Goal: Transaction & Acquisition: Purchase product/service

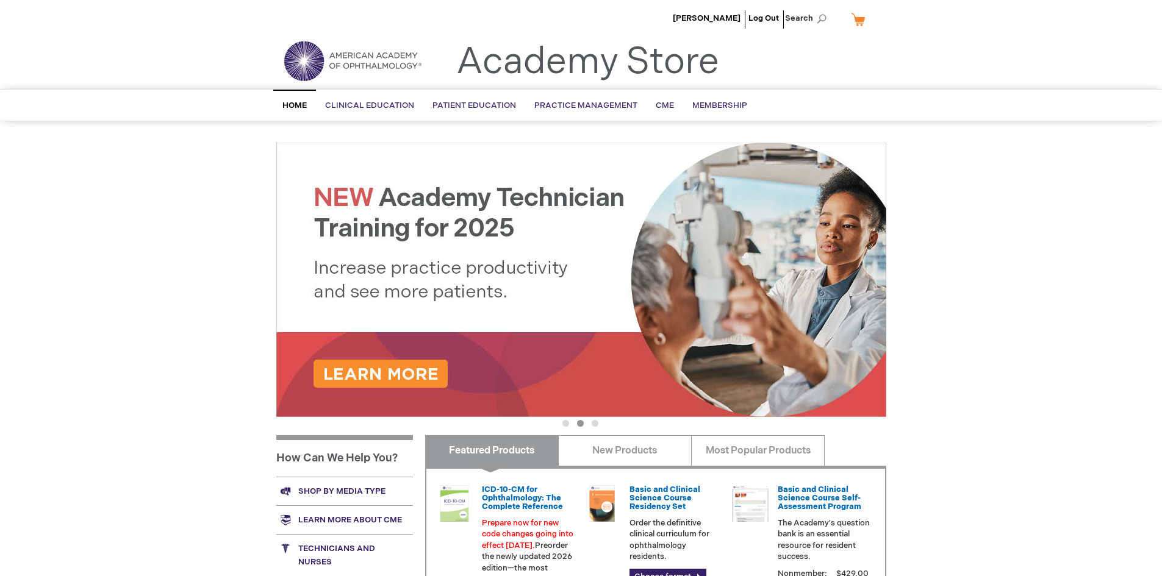
click at [860, 16] on link "My Cart" at bounding box center [862, 19] width 29 height 21
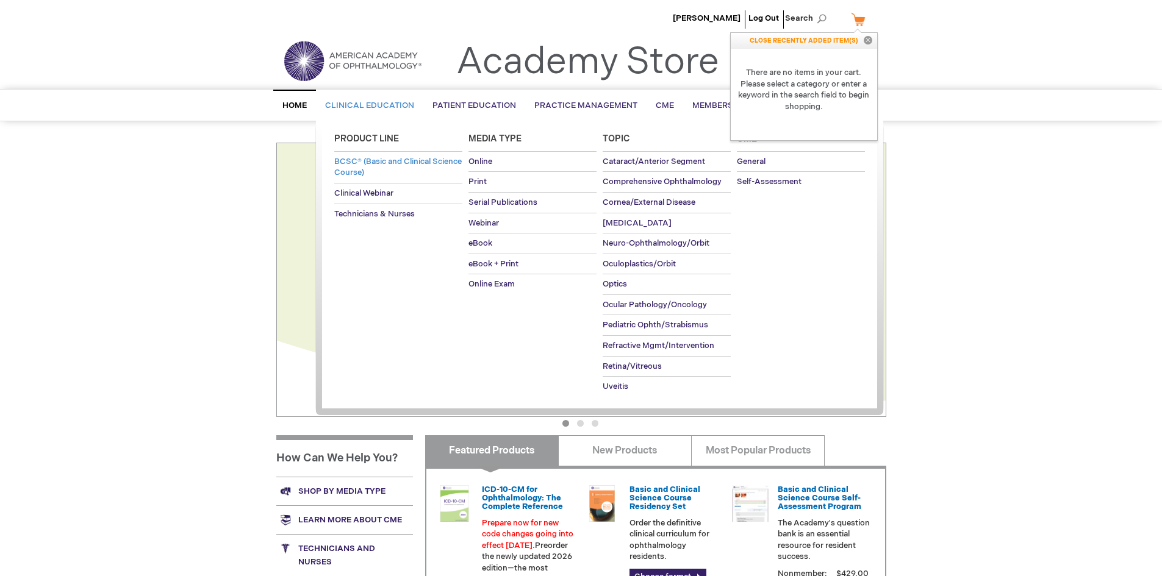
click at [391, 159] on span "BCSC® (Basic and Clinical Science Course)" at bounding box center [397, 167] width 127 height 21
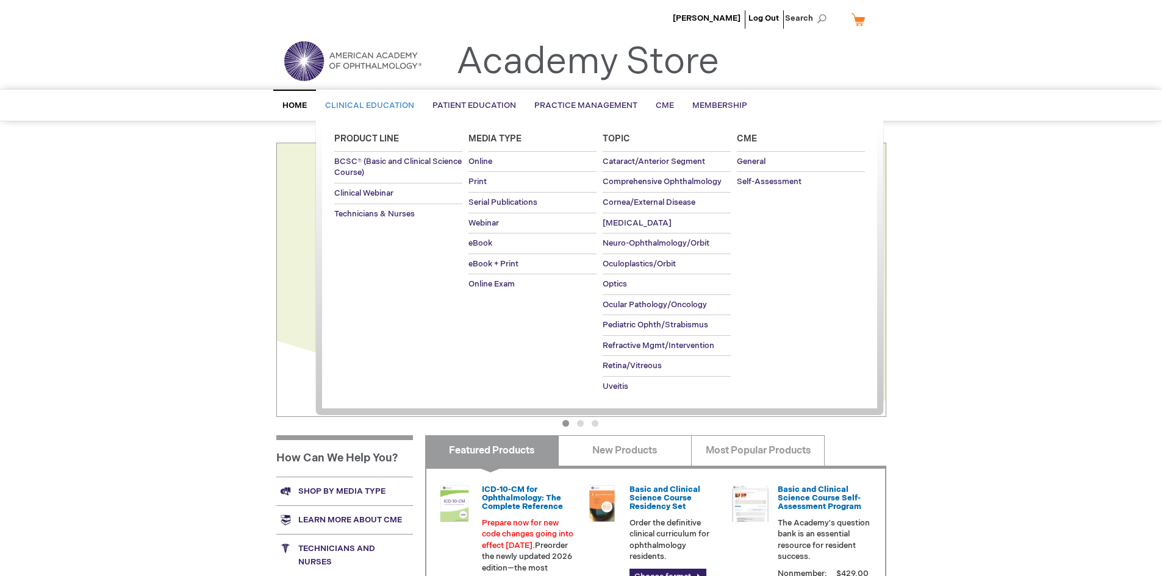
click at [379, 102] on span "Clinical Education" at bounding box center [369, 106] width 89 height 10
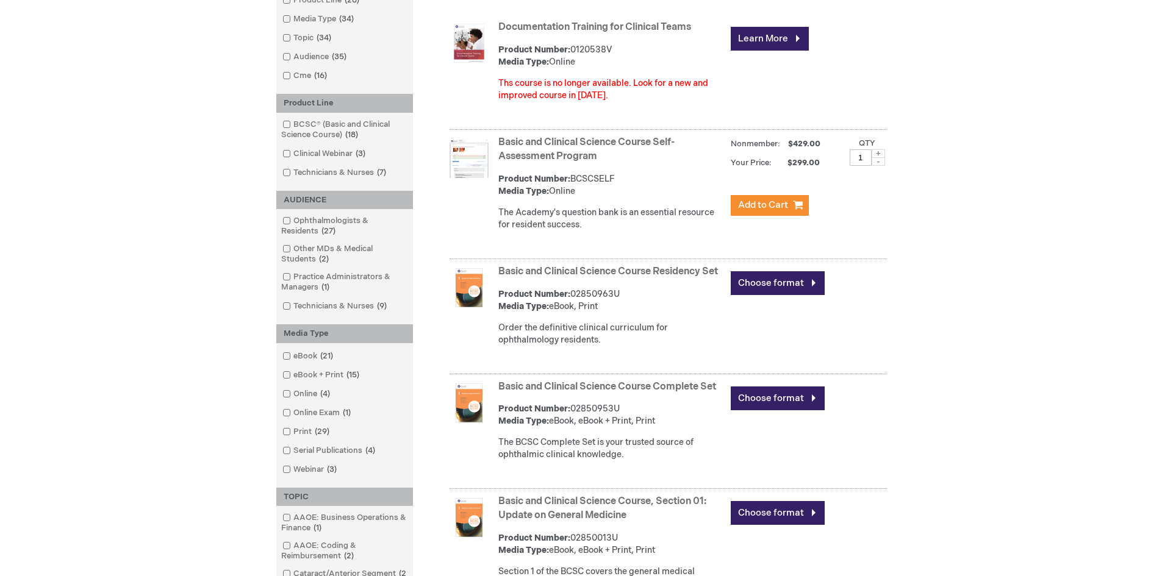
scroll to position [245, 0]
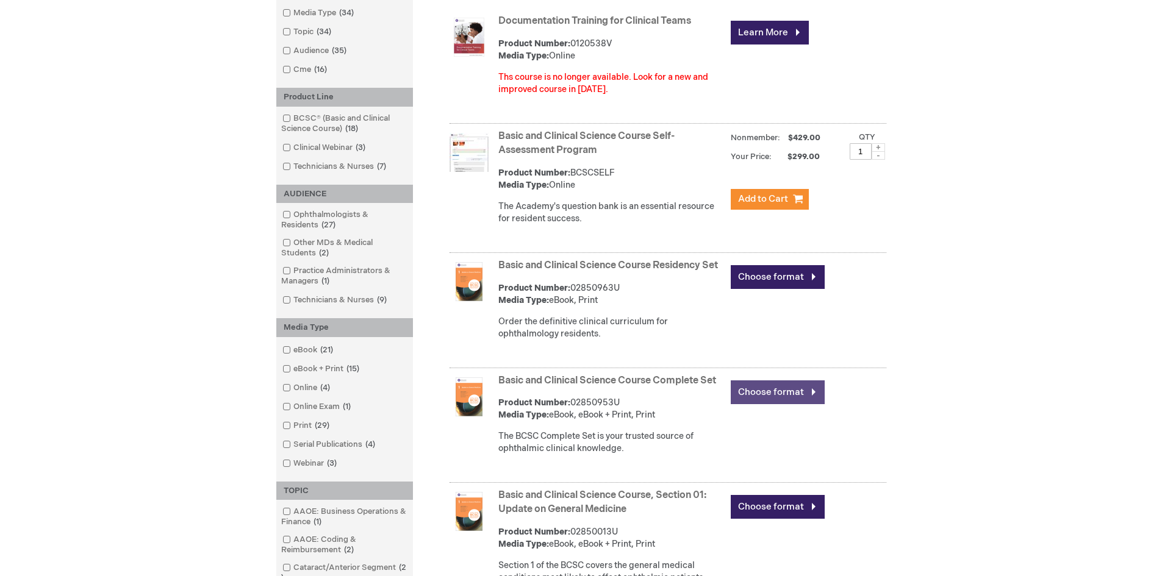
click at [777, 404] on link "Choose format" at bounding box center [778, 393] width 94 height 24
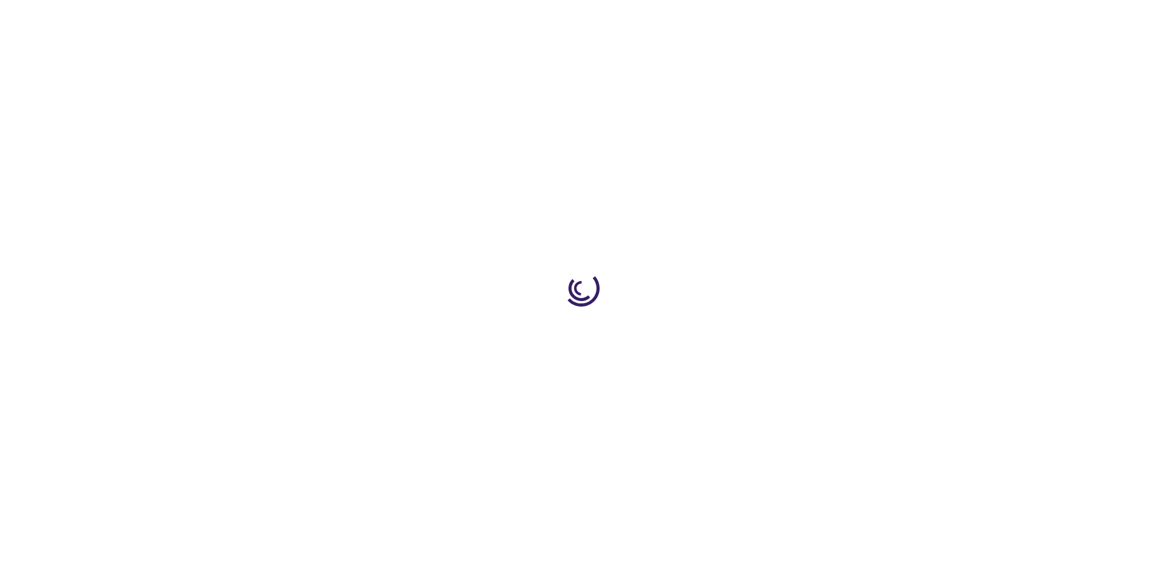
type input "0"
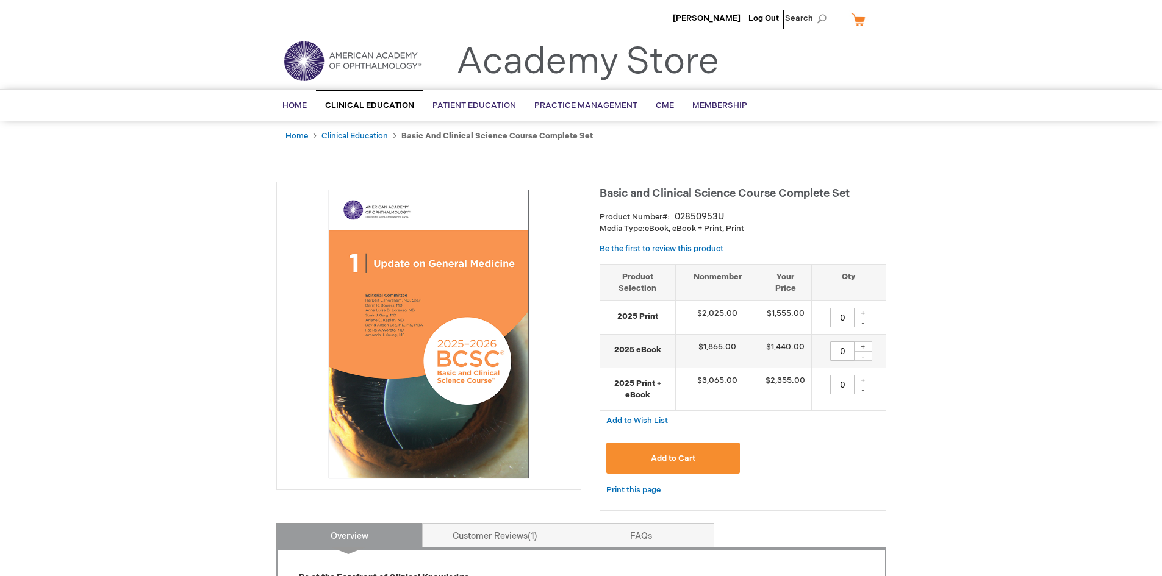
click at [843, 315] on input "0" at bounding box center [842, 318] width 24 height 20
click at [842, 315] on input "0" at bounding box center [842, 318] width 24 height 20
type input "22"
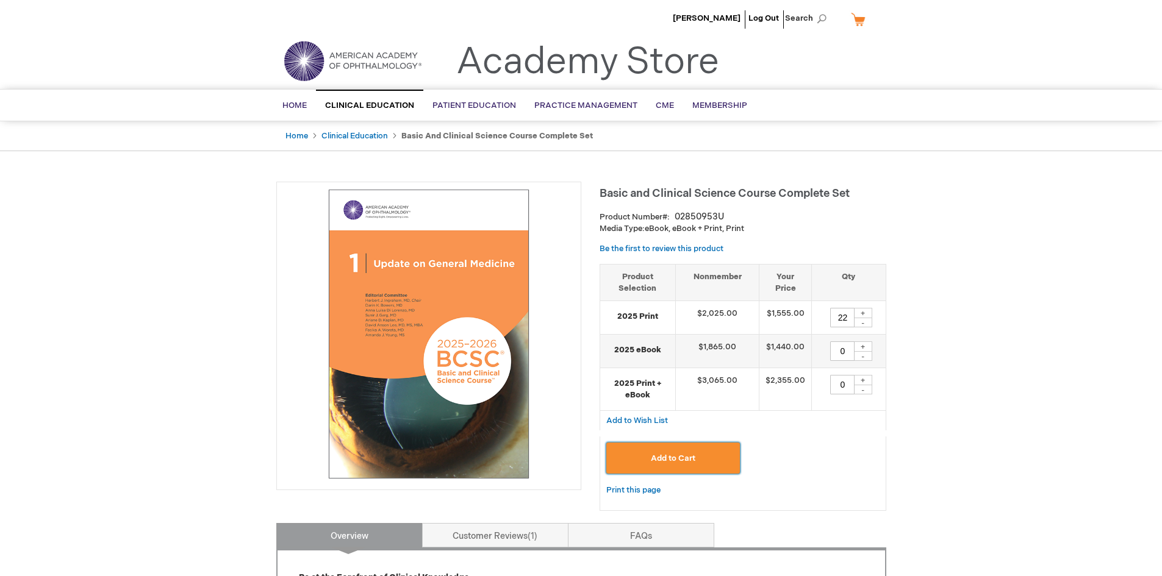
click at [709, 453] on button "Add to Cart" at bounding box center [673, 458] width 134 height 31
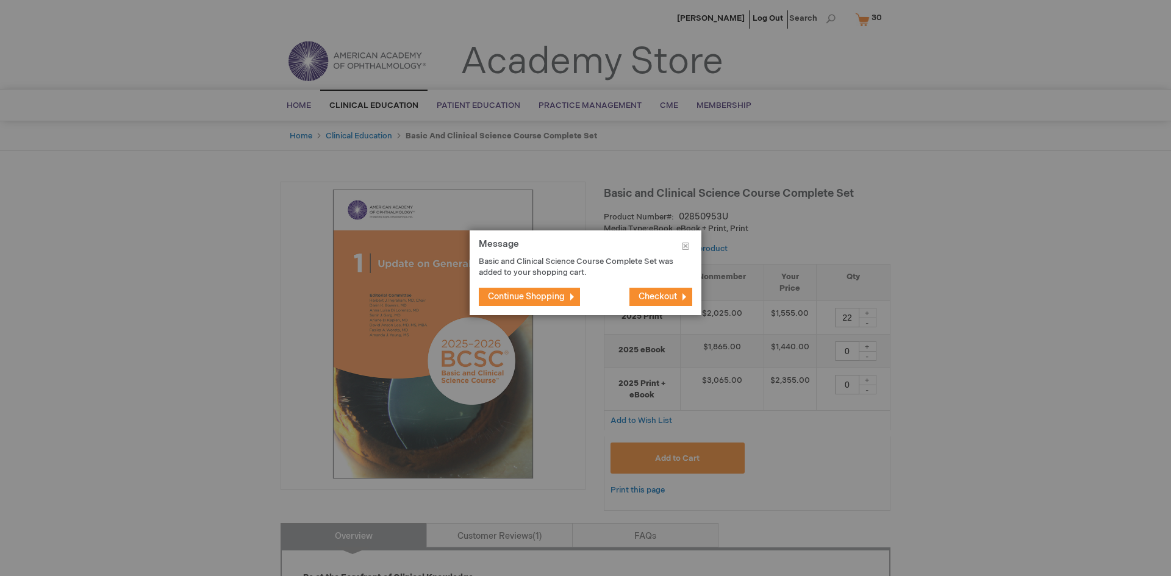
click at [551, 297] on span "Continue Shopping" at bounding box center [526, 296] width 77 height 10
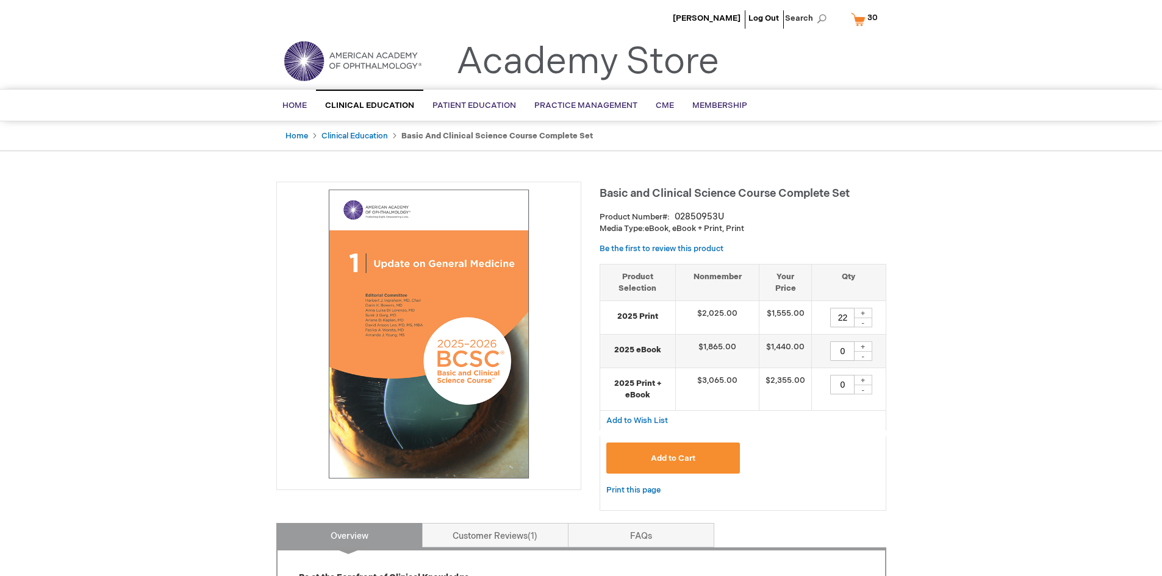
click at [699, 459] on button "Add to Cart" at bounding box center [673, 458] width 134 height 31
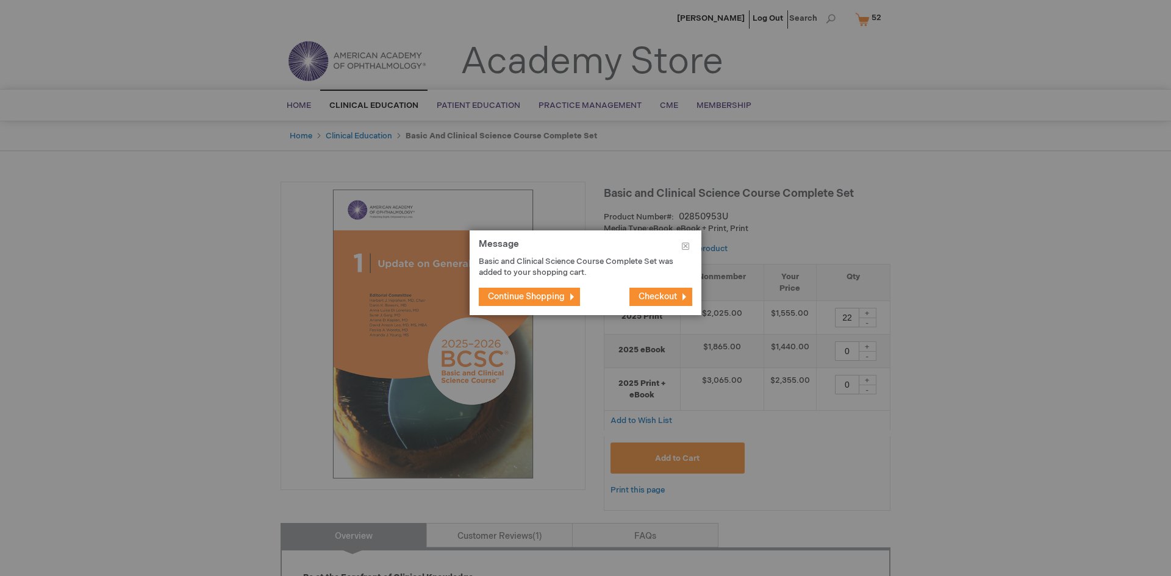
click at [667, 301] on span "Checkout" at bounding box center [657, 296] width 38 height 10
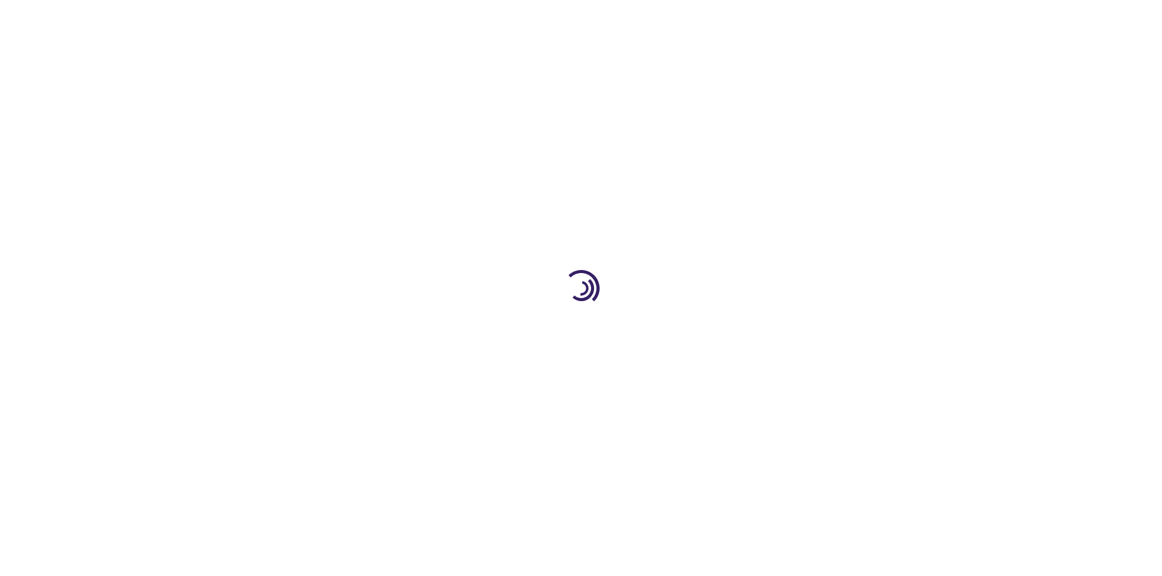
select select "US"
select select "12"
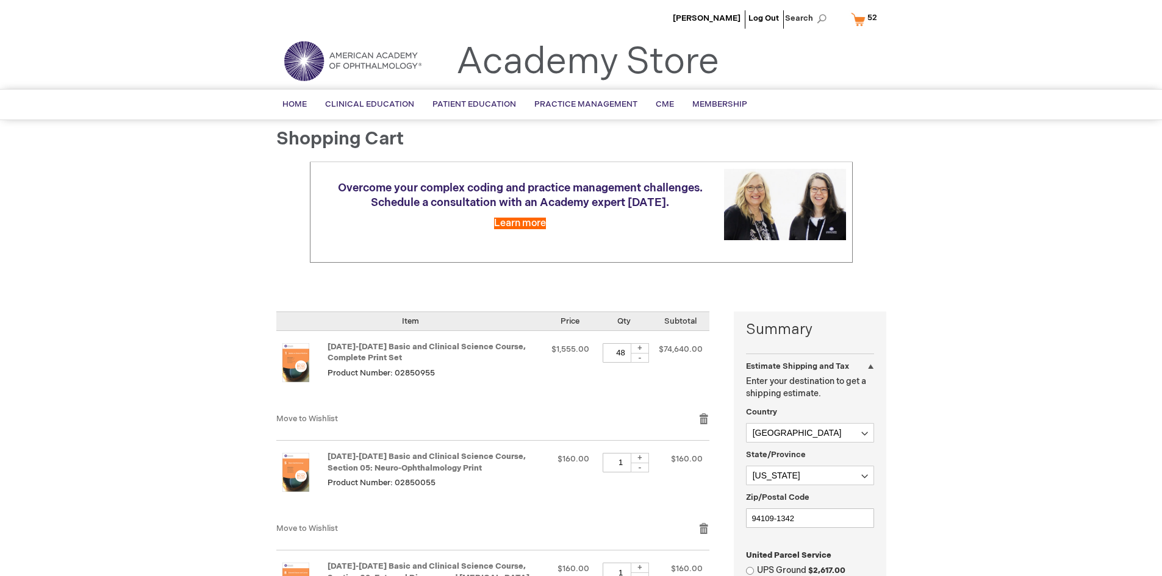
click at [620, 354] on input "48" at bounding box center [620, 353] width 37 height 20
type input "22"
click at [703, 529] on link "Remove item" at bounding box center [703, 529] width 11 height 12
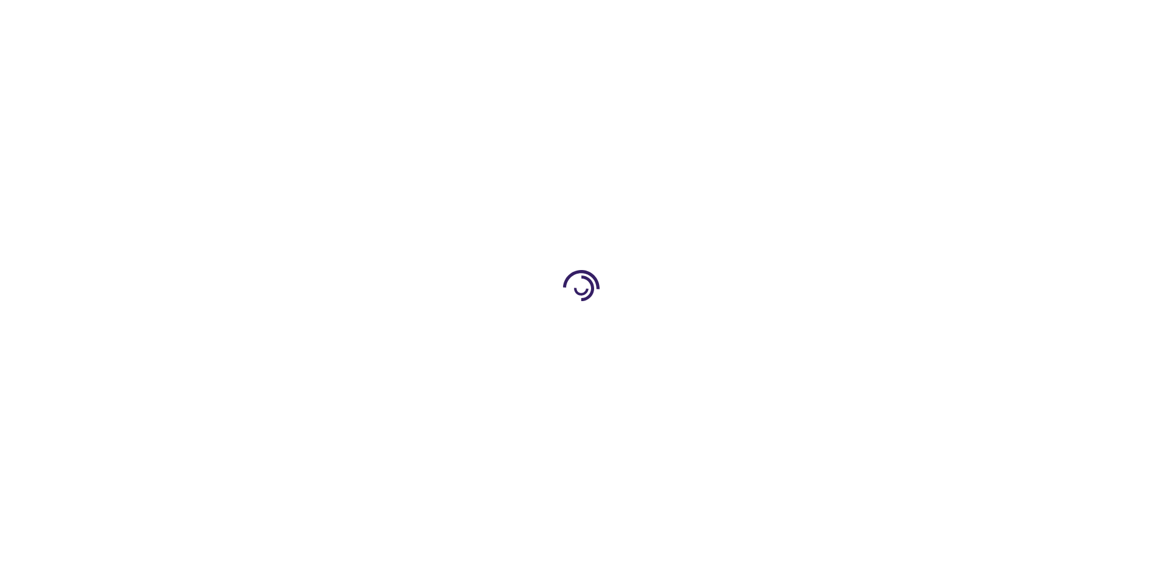
select select "US"
select select "12"
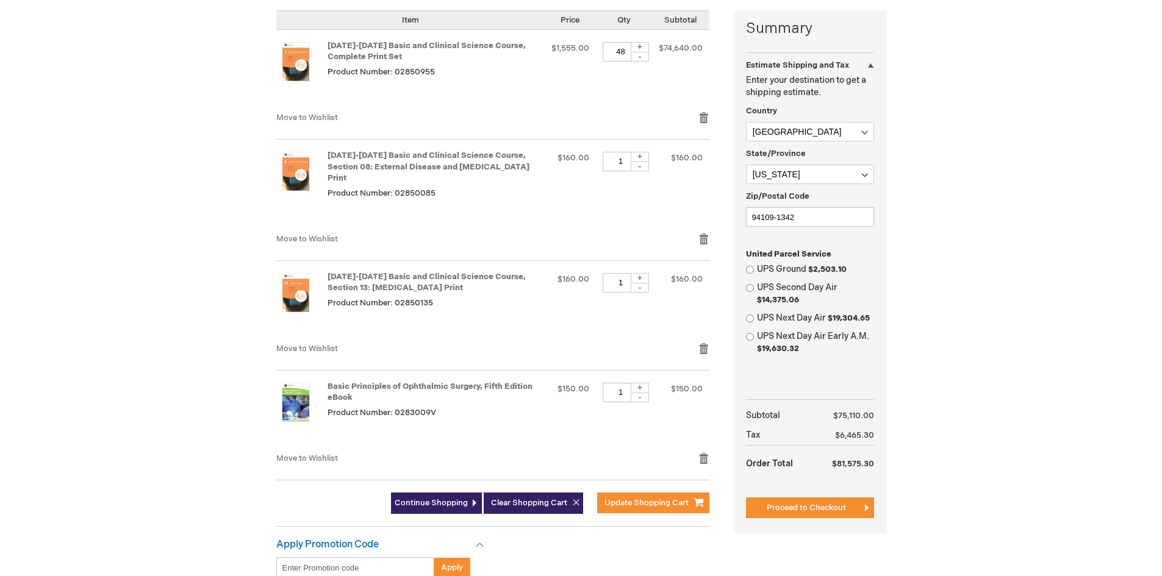
scroll to position [315, 0]
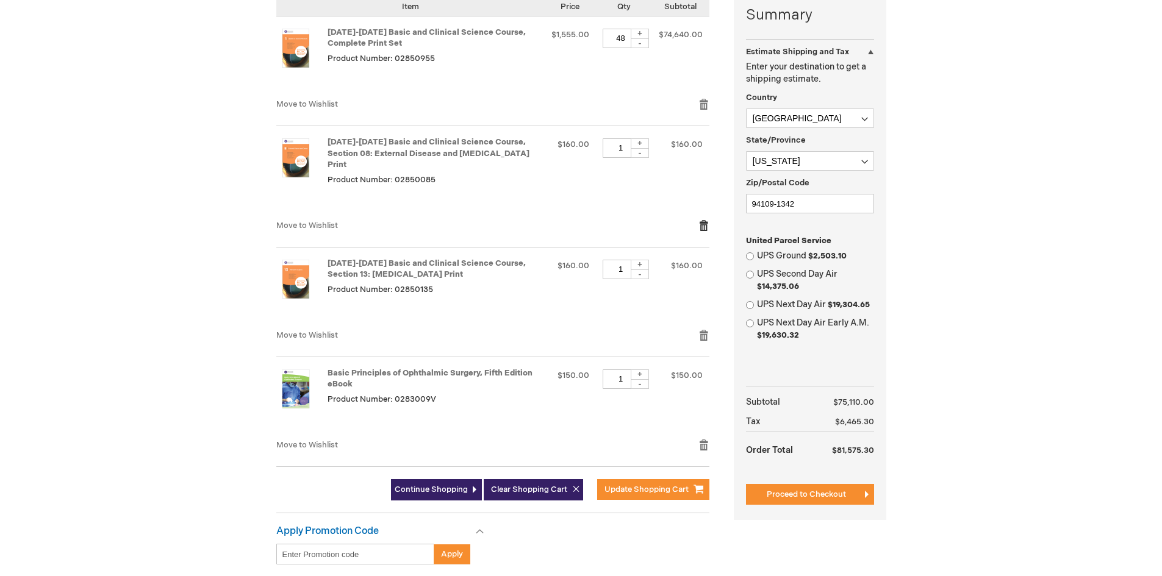
click at [704, 220] on link "Remove item" at bounding box center [703, 226] width 11 height 12
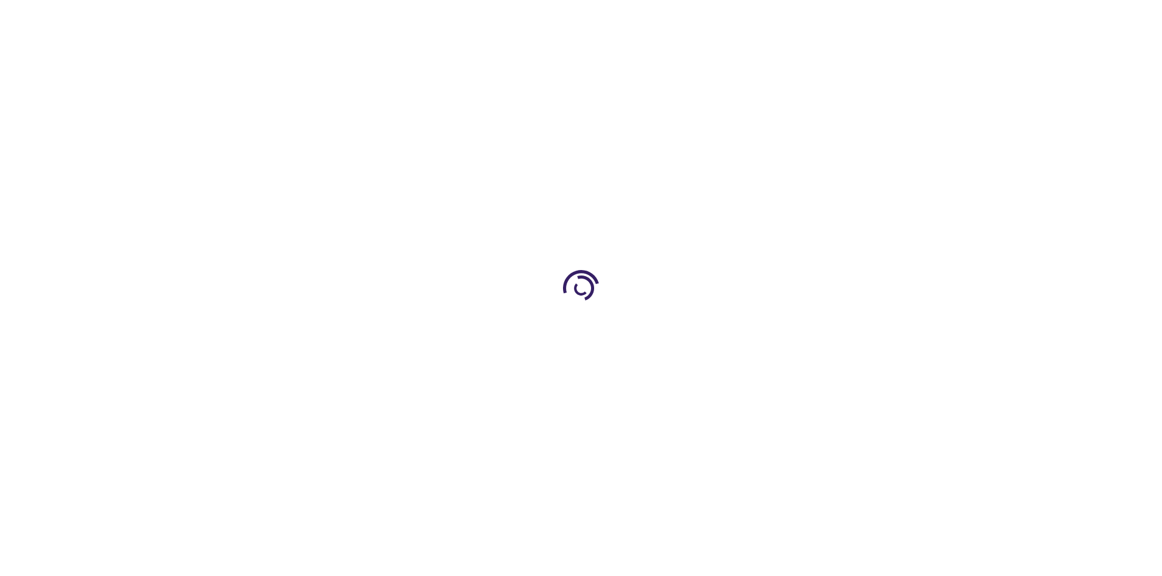
select select "US"
select select "12"
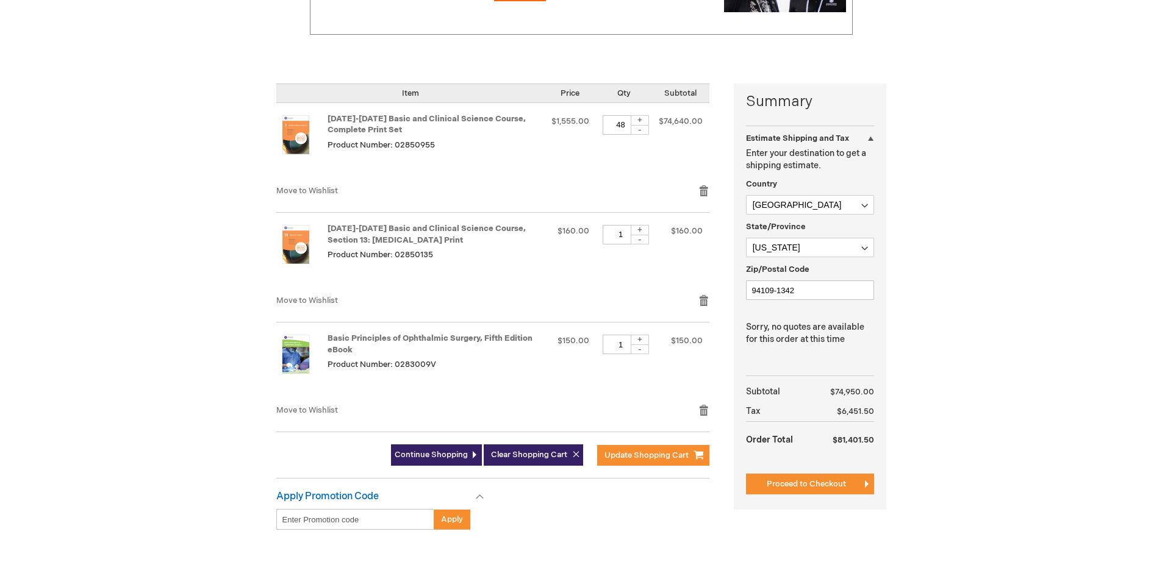
scroll to position [241, 0]
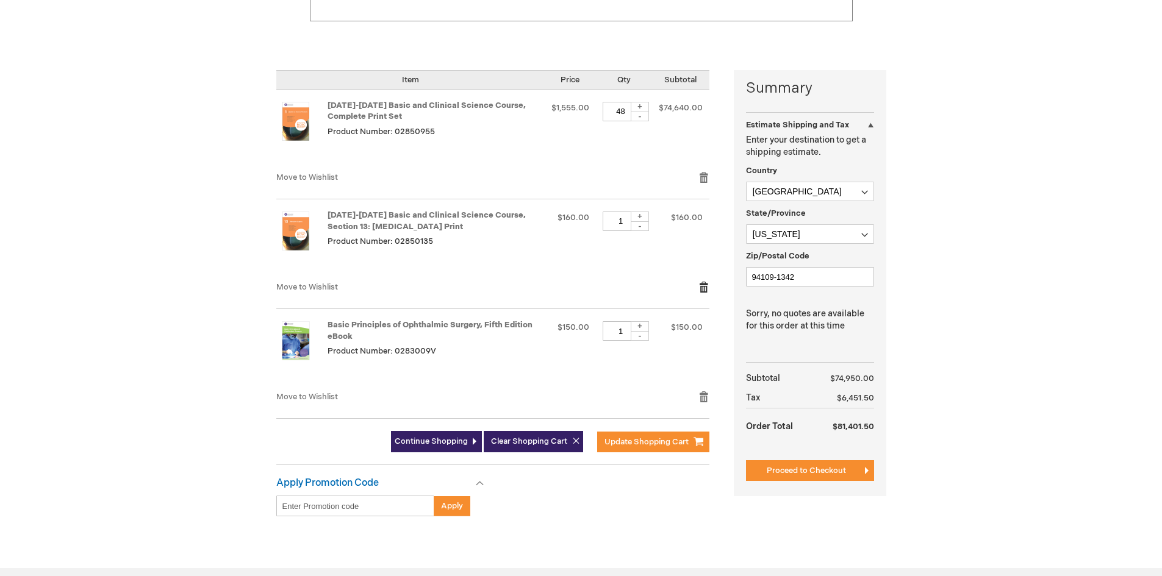
click at [702, 282] on link "Remove item" at bounding box center [703, 287] width 11 height 12
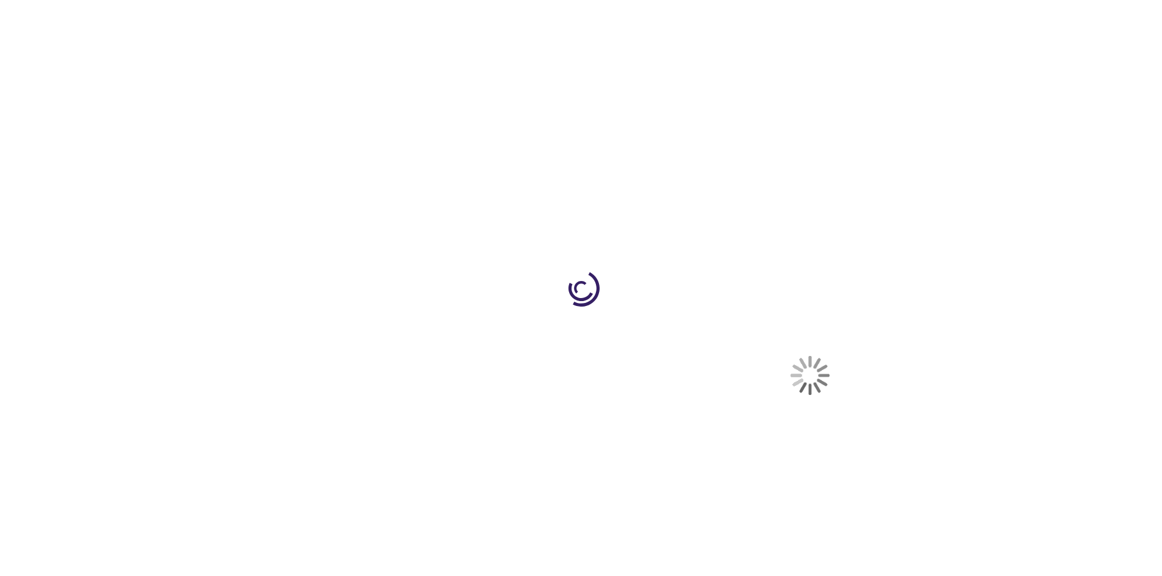
select select "US"
select select "12"
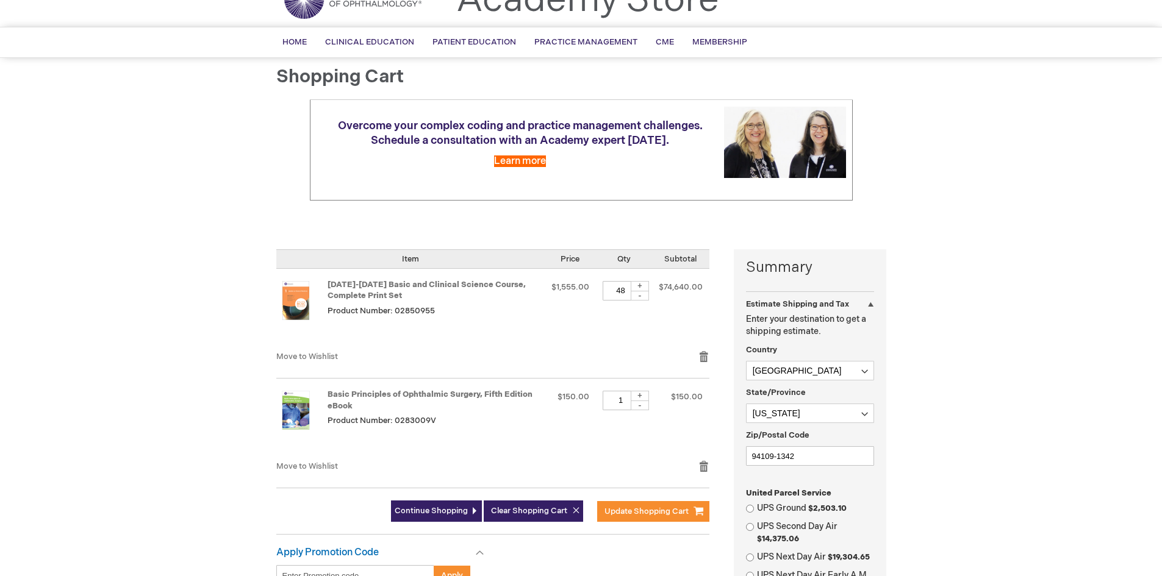
scroll to position [150, 0]
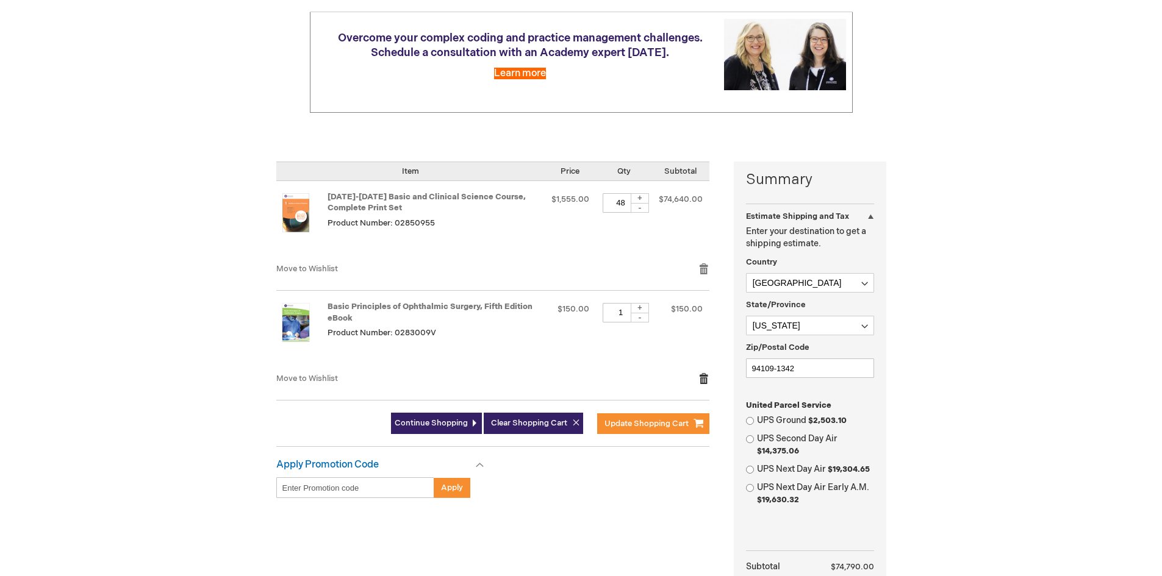
click at [703, 377] on link "Remove item" at bounding box center [703, 379] width 11 height 12
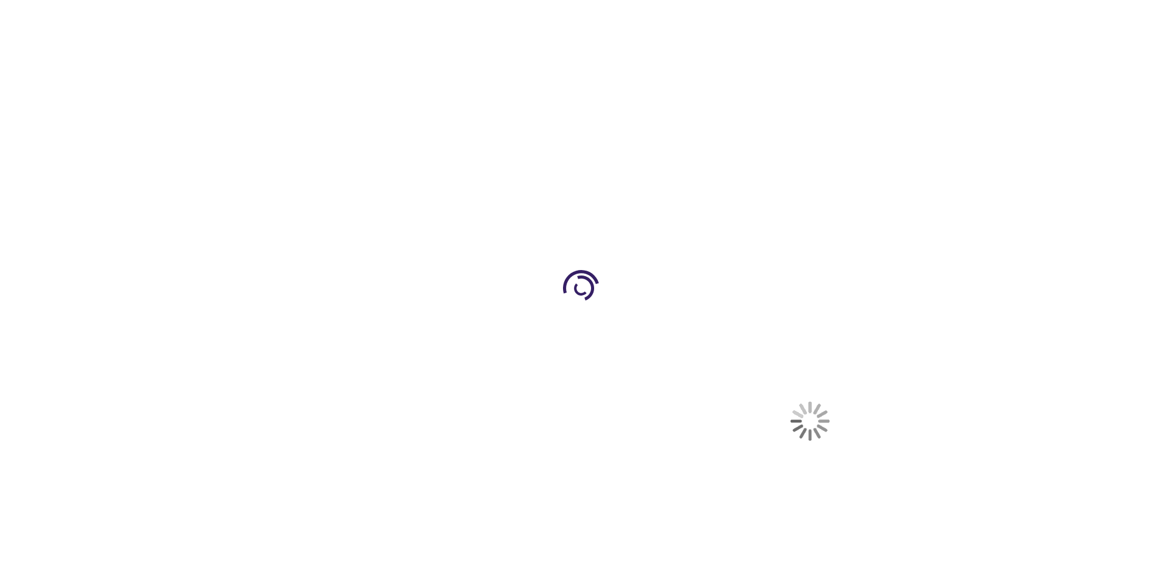
select select "US"
select select "12"
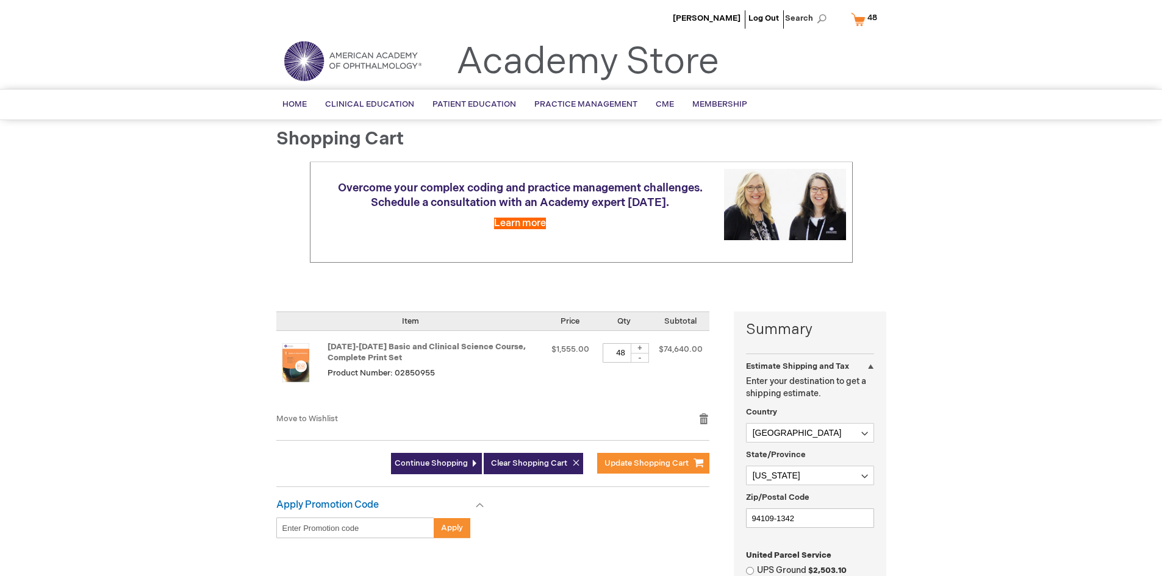
click at [640, 356] on div "-" at bounding box center [640, 358] width 18 height 10
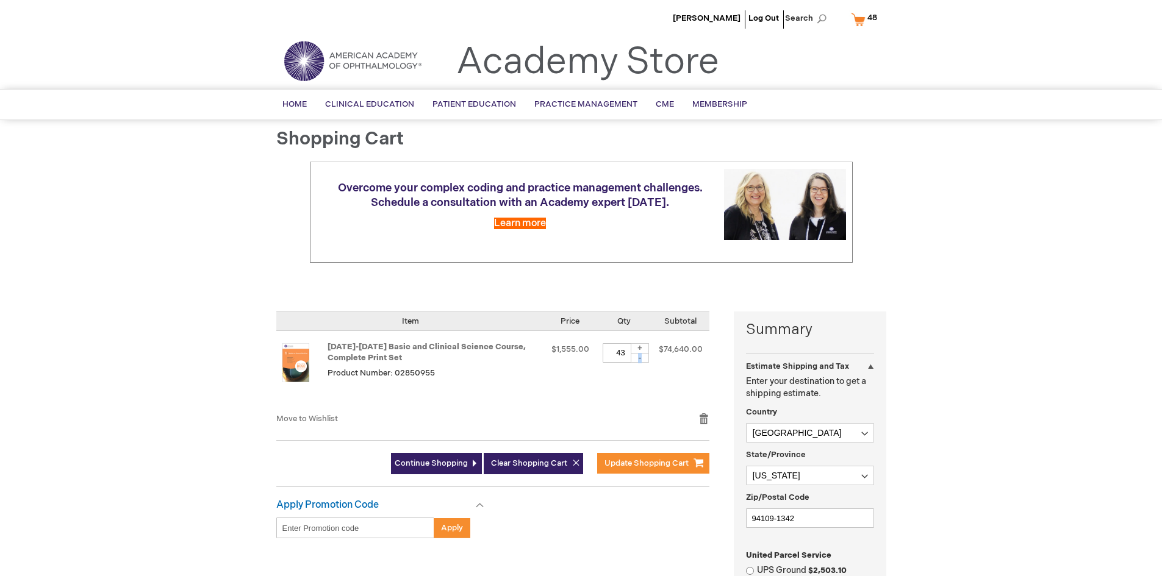
click at [640, 356] on div "-" at bounding box center [640, 358] width 18 height 10
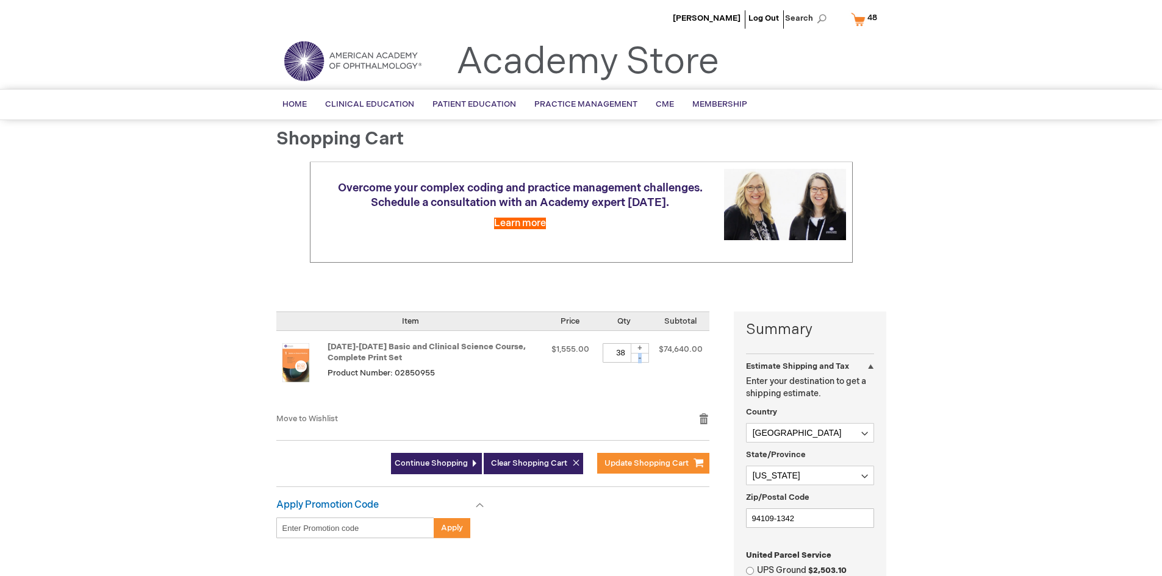
click at [640, 356] on div "-" at bounding box center [640, 358] width 18 height 10
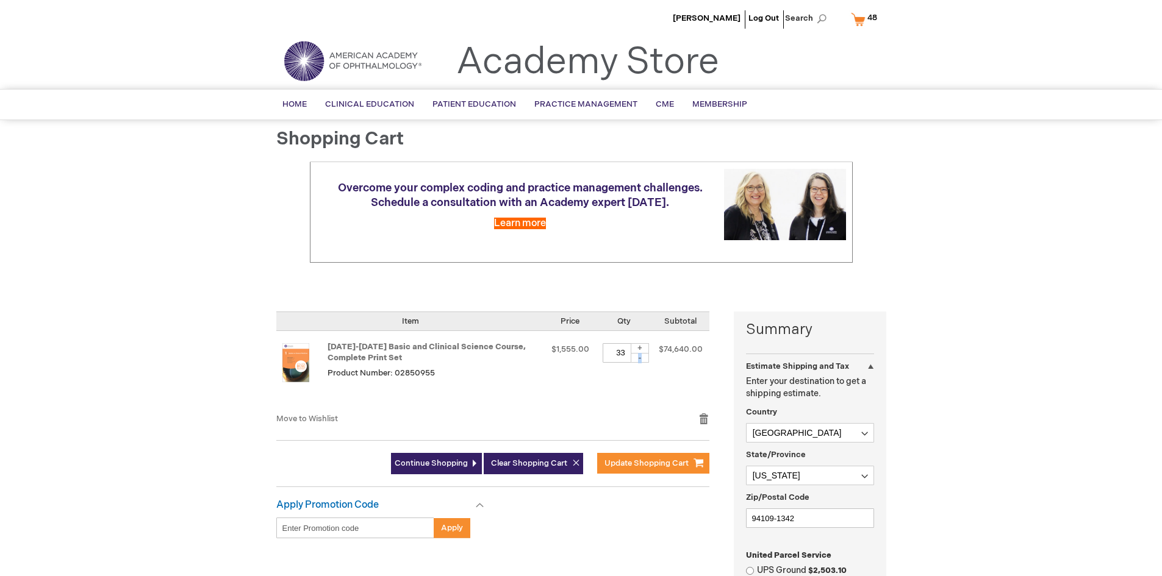
click at [640, 356] on div "-" at bounding box center [640, 358] width 18 height 10
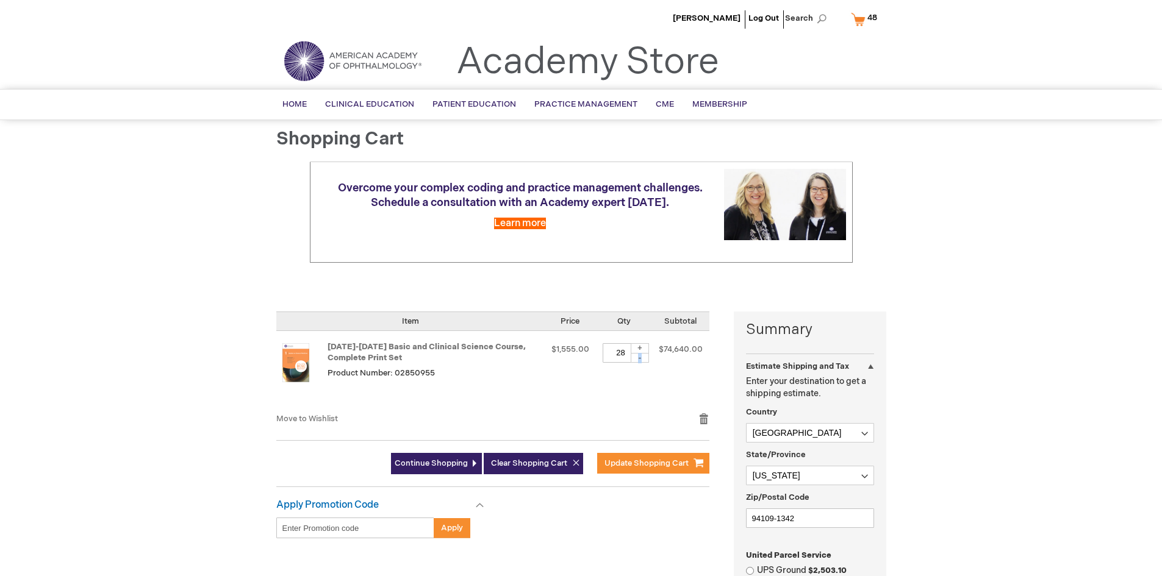
click at [640, 356] on div "-" at bounding box center [640, 358] width 18 height 10
click at [641, 357] on div "-" at bounding box center [640, 358] width 18 height 10
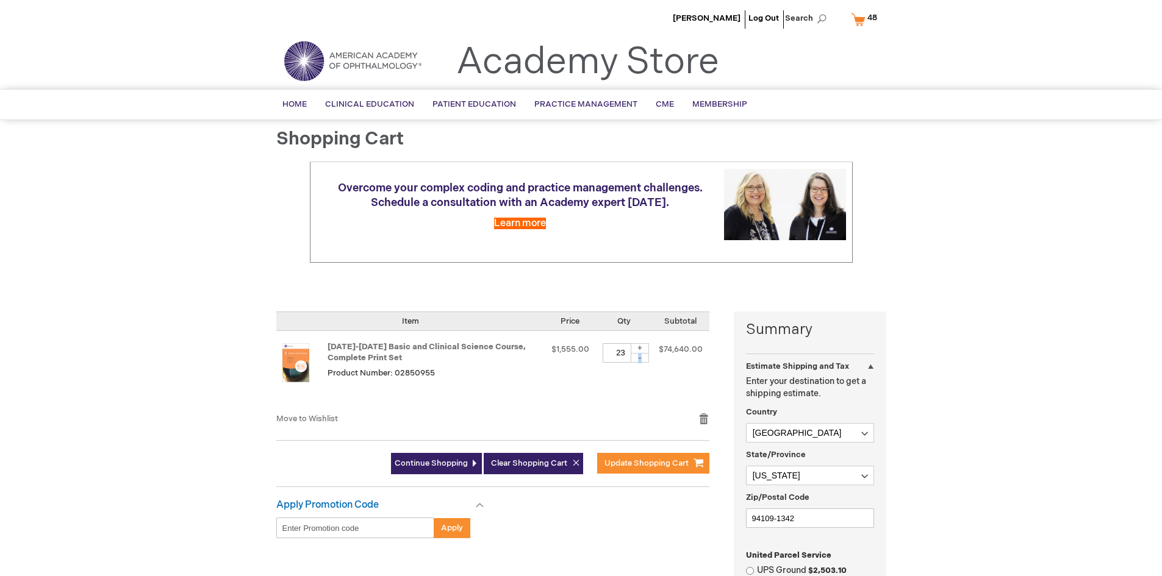
click at [641, 357] on div "-" at bounding box center [640, 358] width 18 height 10
type input "22"
click at [649, 459] on span "Update Shopping Cart" at bounding box center [646, 464] width 84 height 10
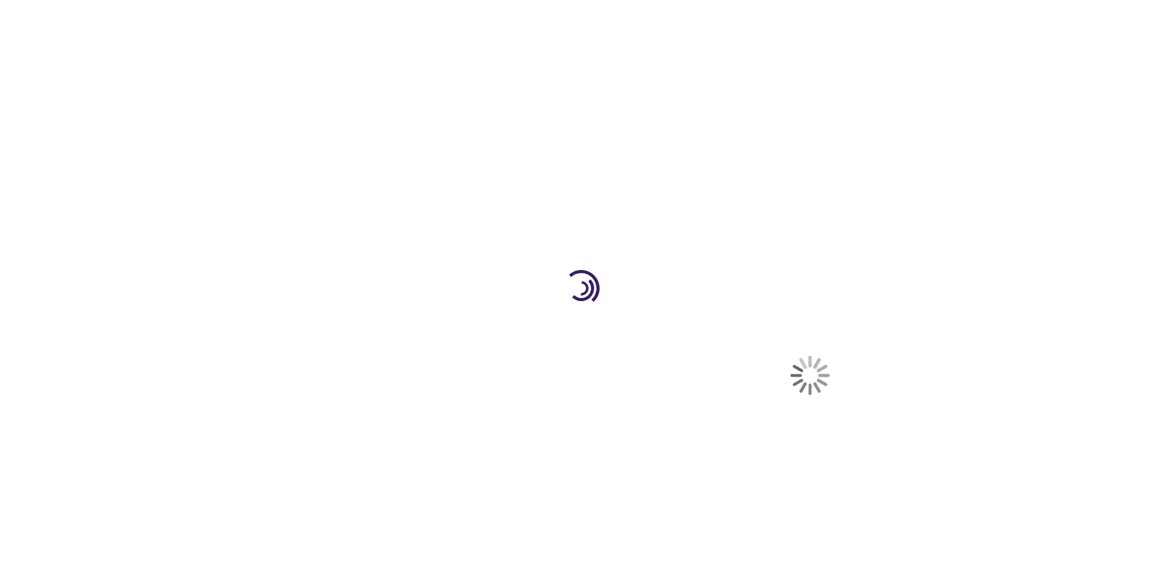
select select "US"
select select "12"
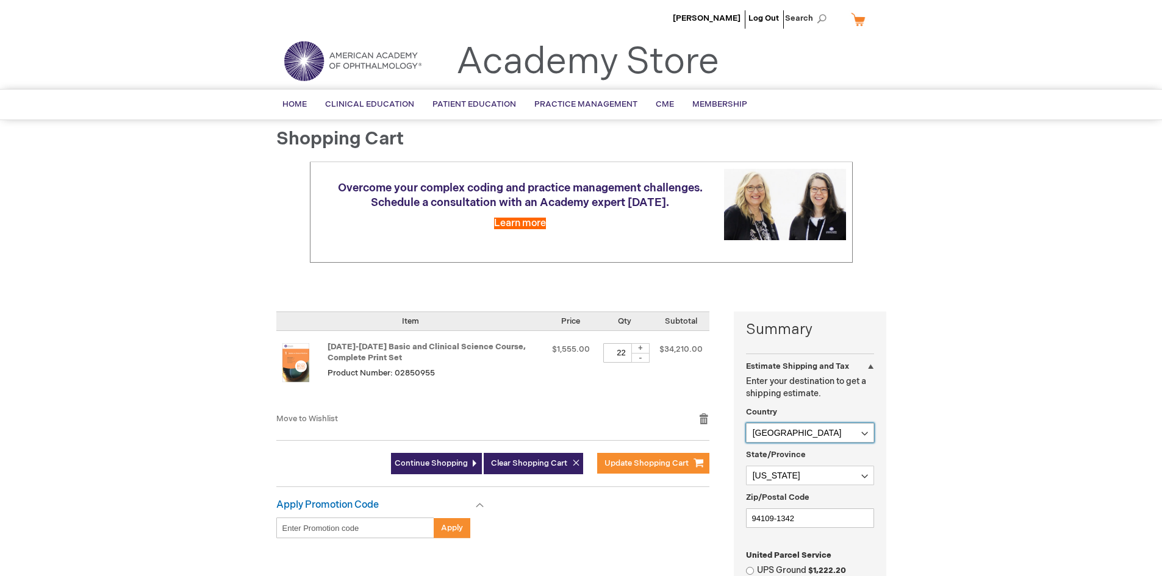
click at [866, 434] on select "Afghanistan Åland Islands Albania Algeria American Samoa Andorra Angola Anguill…" at bounding box center [810, 433] width 128 height 20
select select "CA"
click at [746, 423] on select "Afghanistan Åland Islands Albania Algeria American Samoa Andorra Angola Anguill…" at bounding box center [810, 433] width 128 height 20
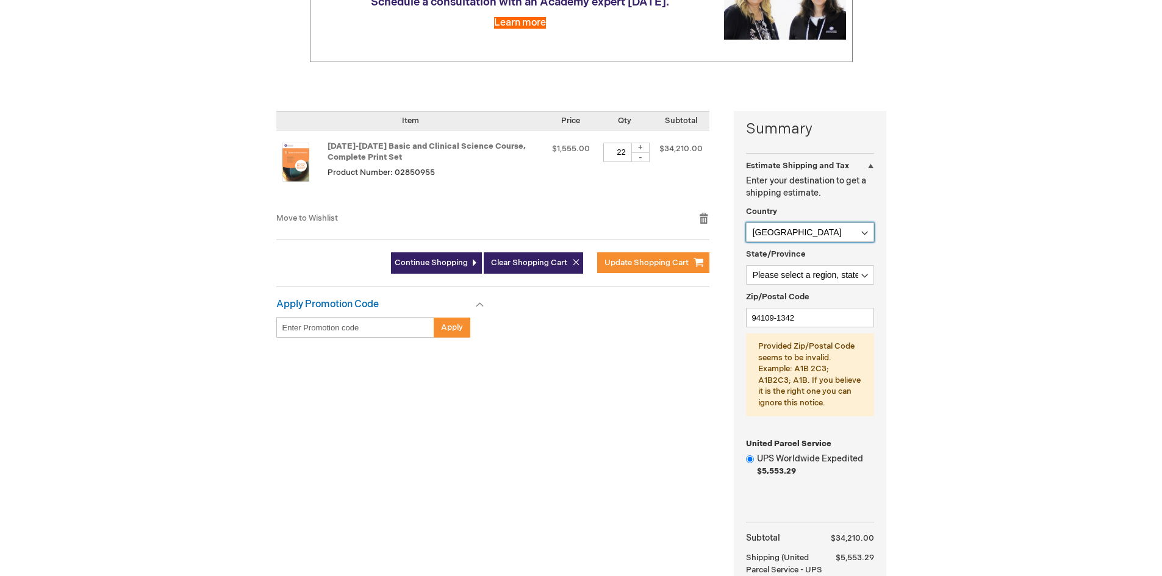
scroll to position [203, 0]
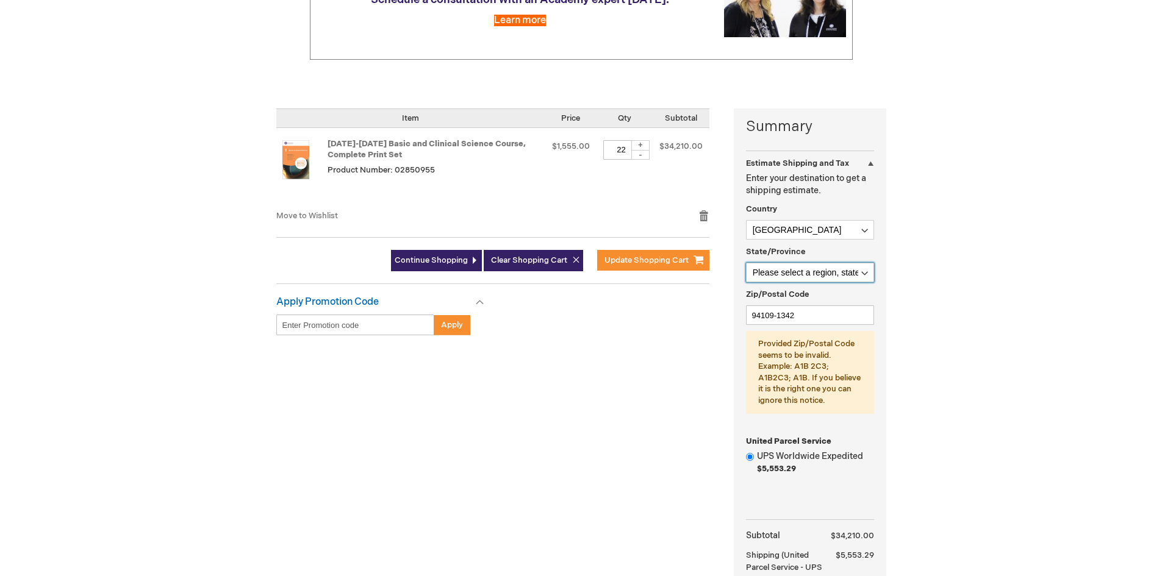
click at [863, 274] on select "Please select a region, state or province. Alberta British Columbia Manitoba Ne…" at bounding box center [810, 273] width 128 height 20
select select "74"
click at [746, 263] on select "Please select a region, state or province. Alberta British Columbia Manitoba Ne…" at bounding box center [810, 273] width 128 height 20
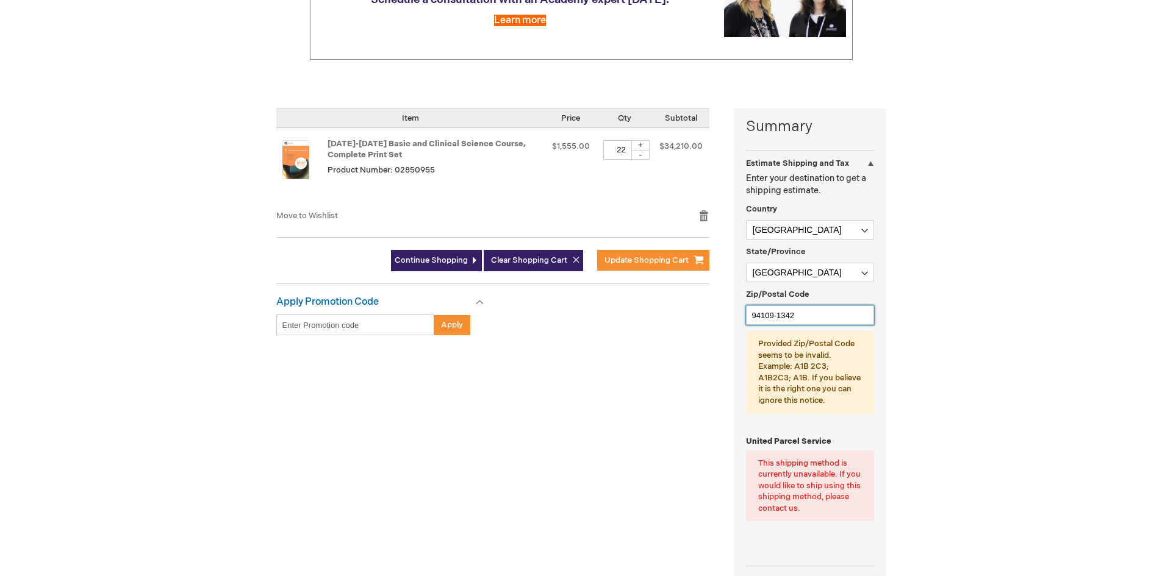
click at [807, 316] on input "94109-1342" at bounding box center [810, 316] width 128 height 20
click at [821, 318] on input "94109-1342" at bounding box center [810, 316] width 128 height 20
type input "9"
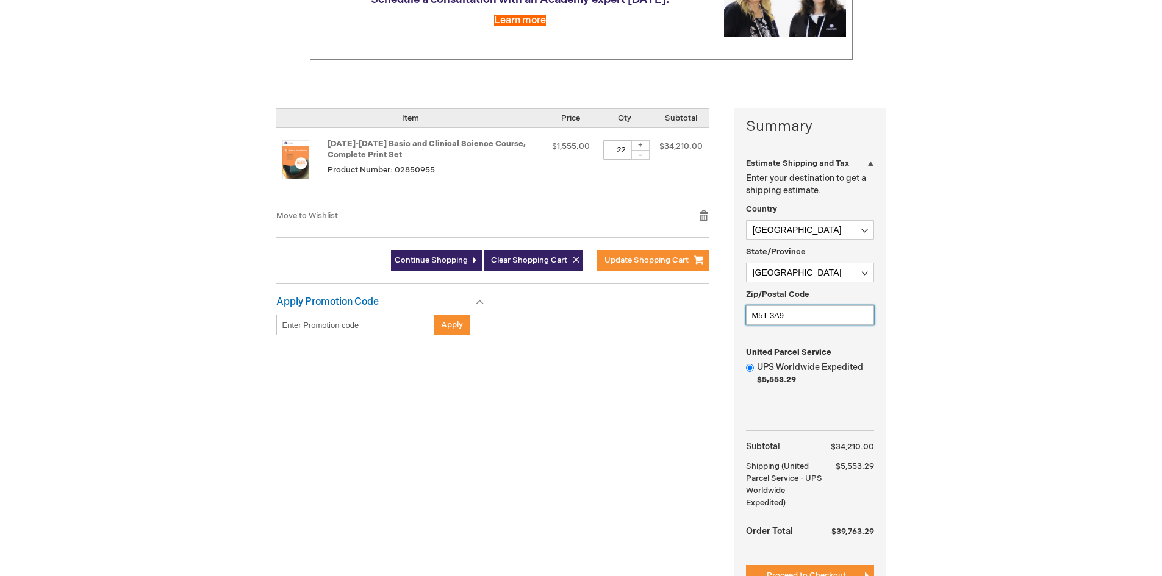
type input "M5T 3A9"
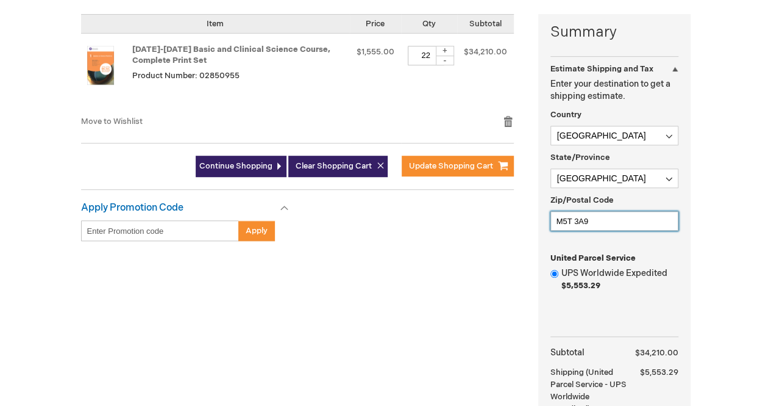
scroll to position [299, 0]
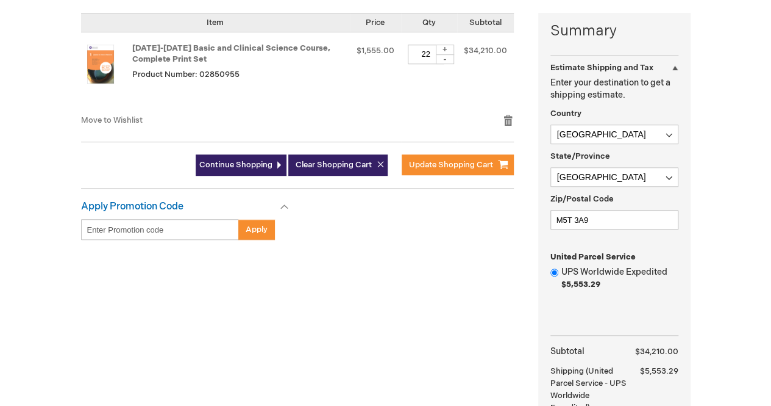
click at [689, 349] on div "Summary Estimate Shipping and Tax Estimate Shipping and Tax Enter your destinat…" at bounding box center [614, 259] width 152 height 493
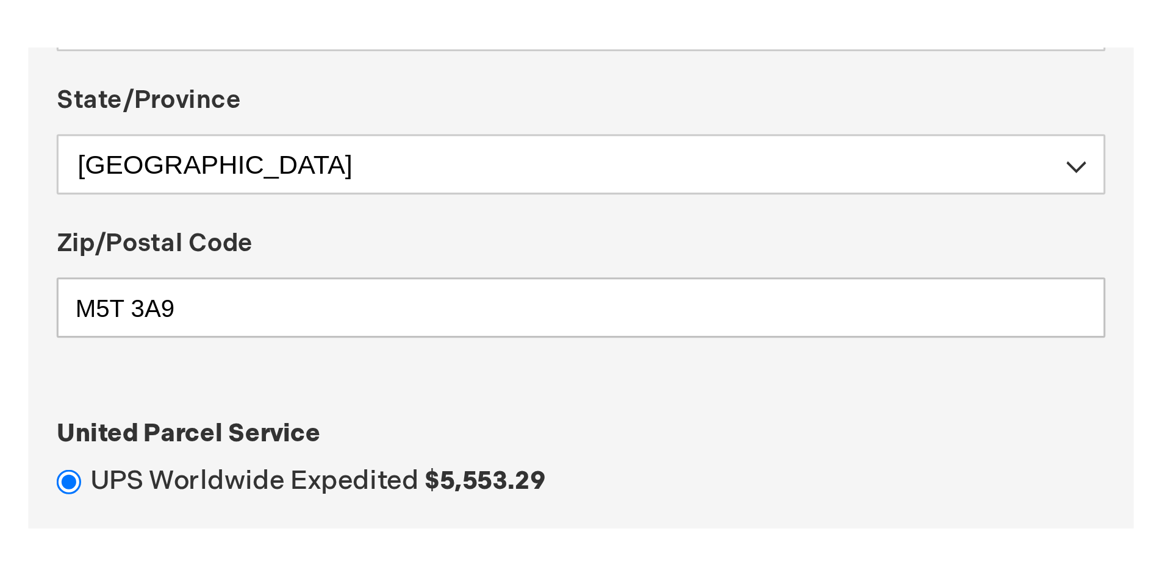
scroll to position [316, 0]
